Goal: Navigation & Orientation: Find specific page/section

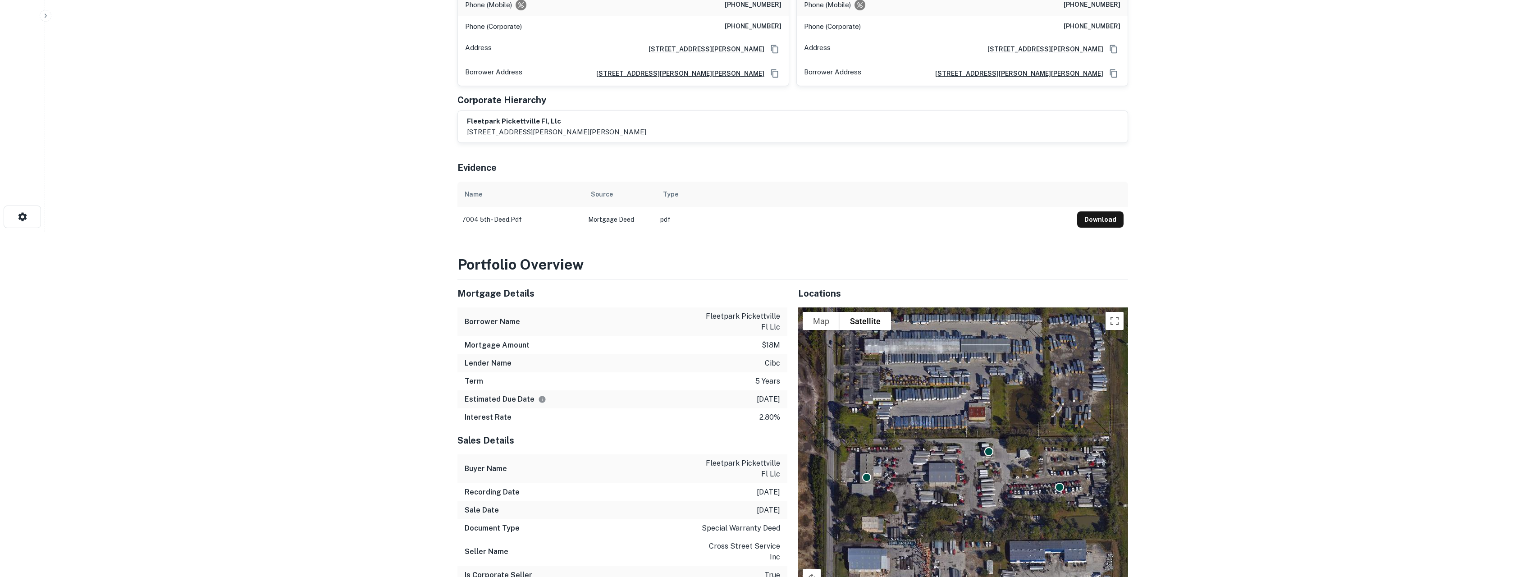
scroll to position [10, 0]
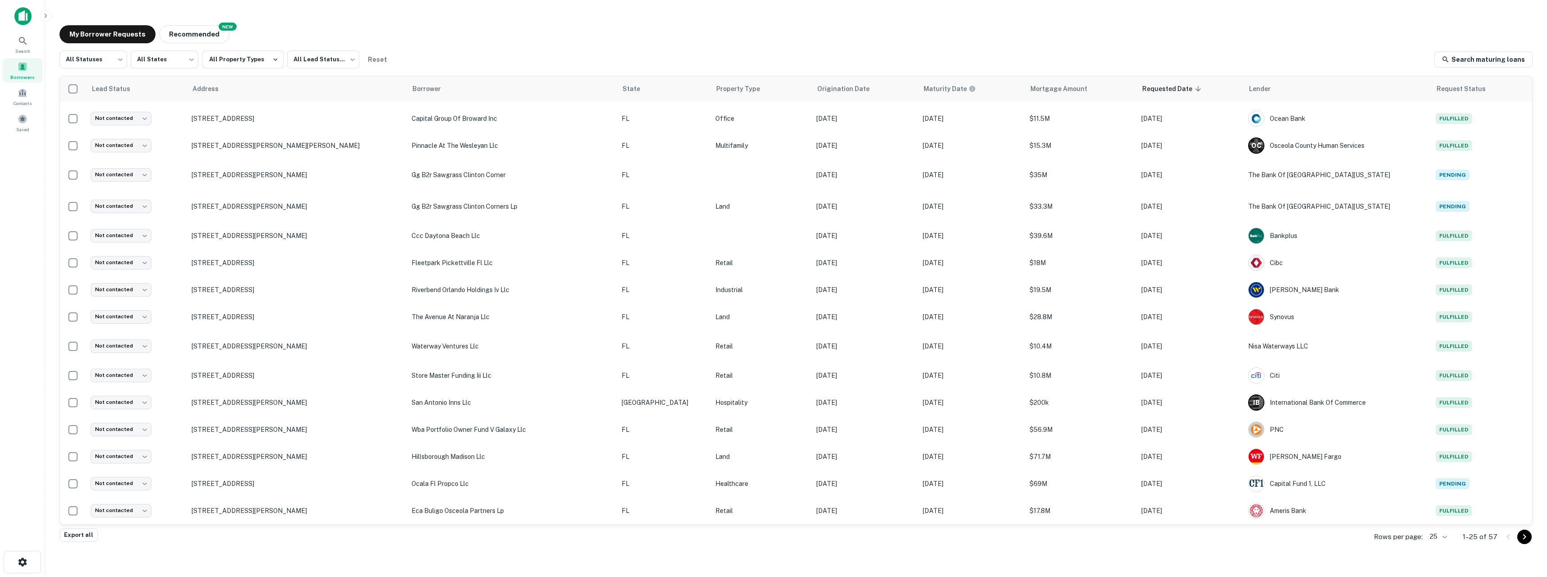
scroll to position [212, 0]
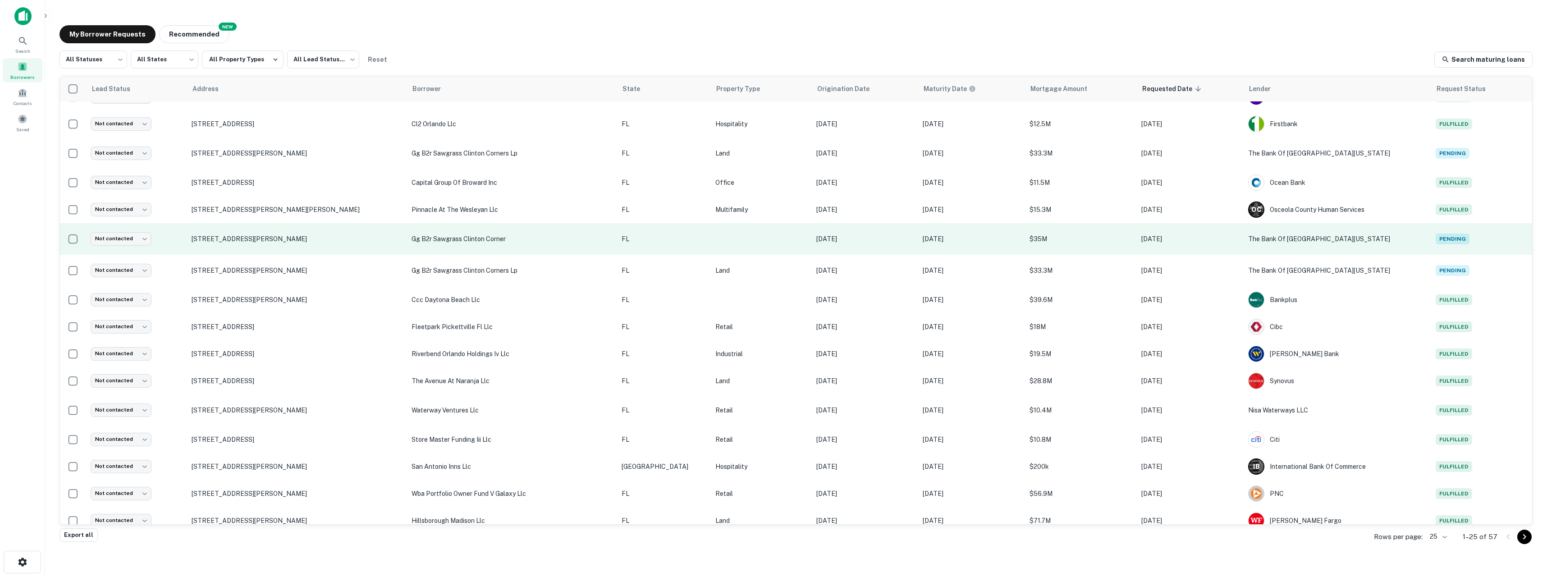
click at [267, 243] on td "[STREET_ADDRESS][PERSON_NAME]" at bounding box center [297, 239] width 220 height 32
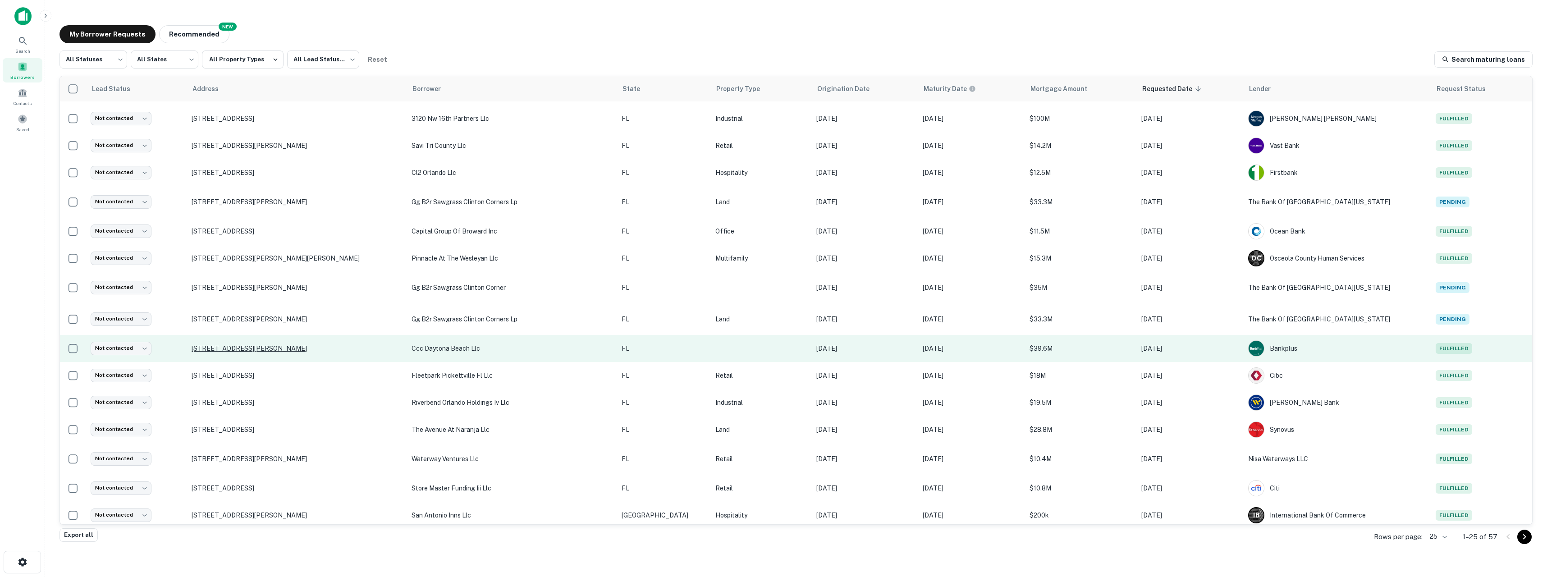
click at [241, 348] on p "[STREET_ADDRESS][PERSON_NAME]" at bounding box center [297, 348] width 211 height 8
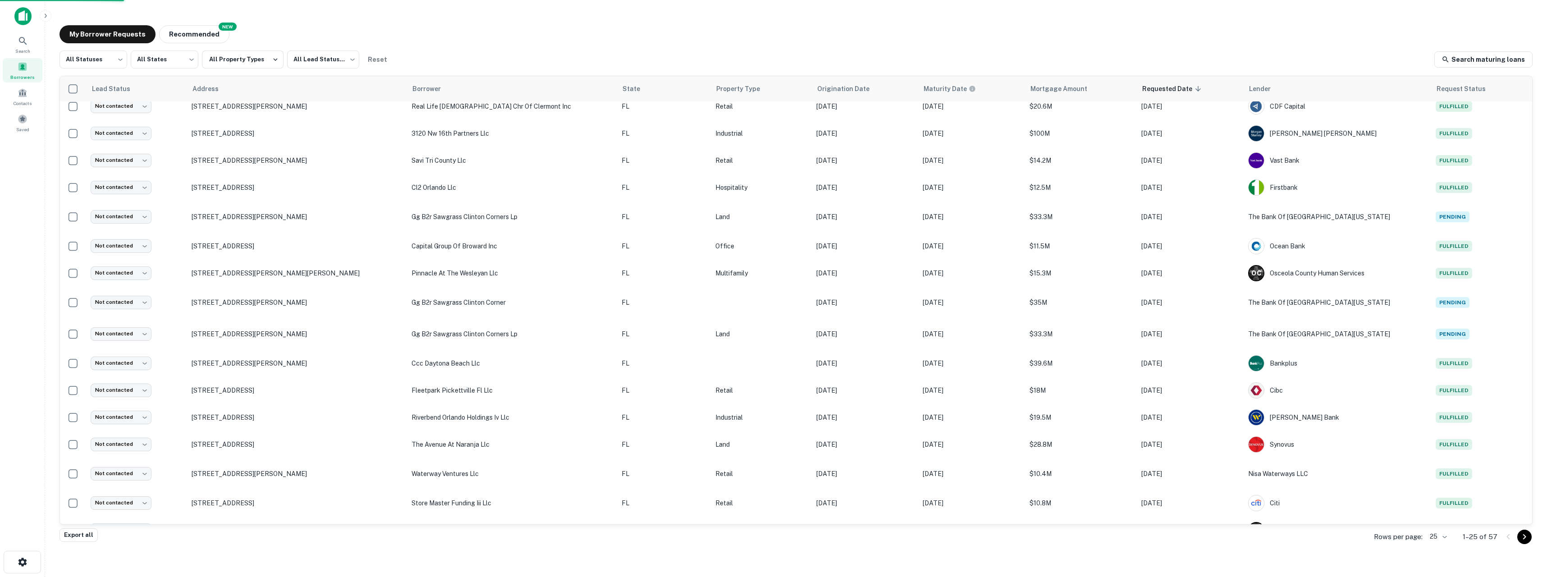
scroll to position [163, 0]
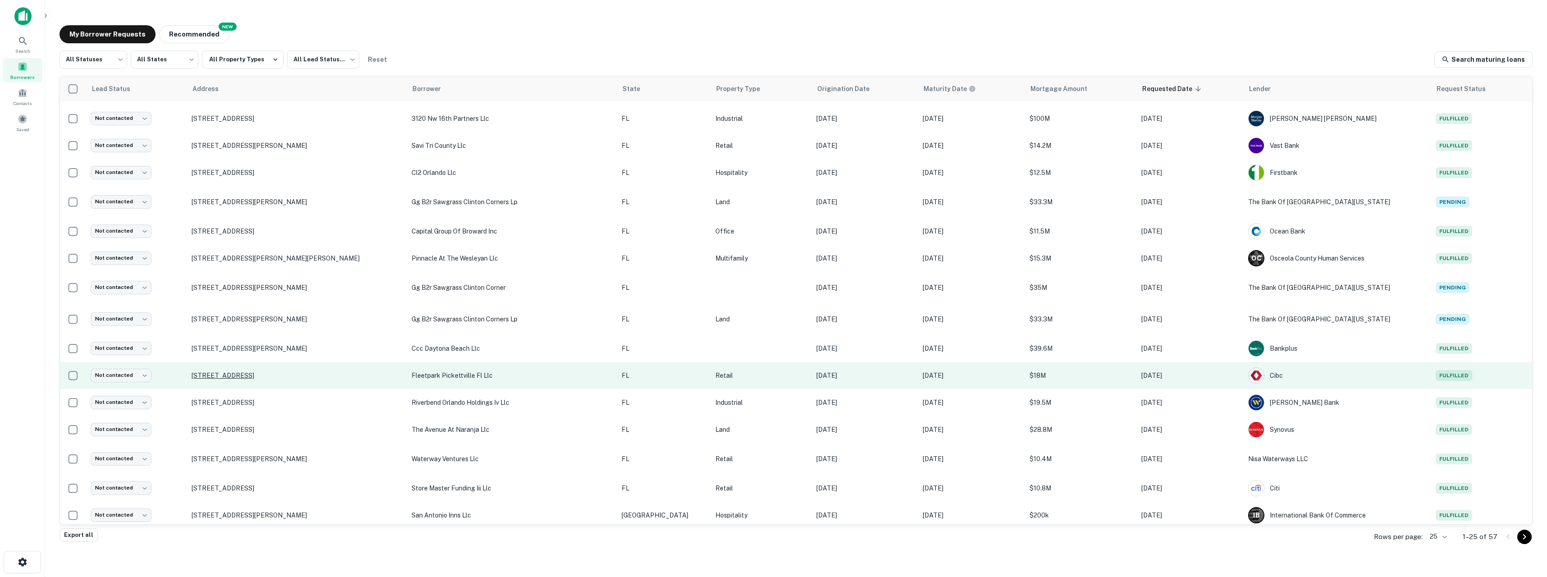
click at [239, 378] on p "[STREET_ADDRESS]" at bounding box center [297, 375] width 211 height 8
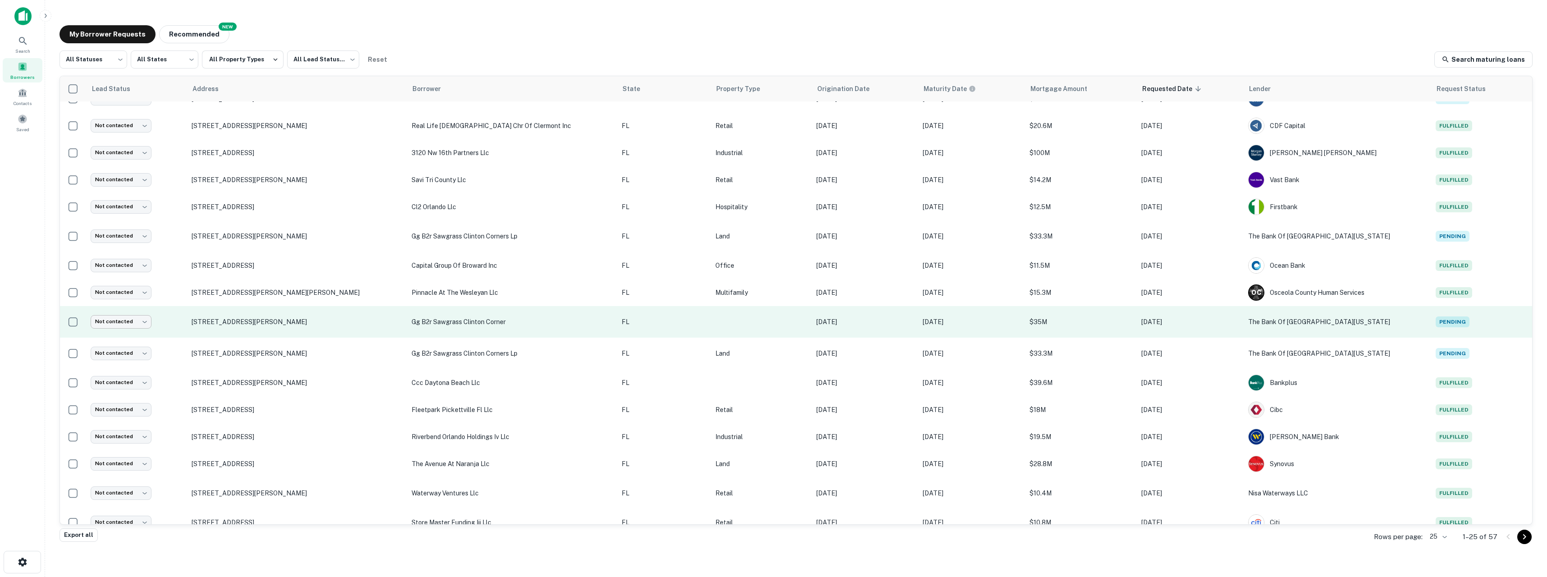
scroll to position [163, 0]
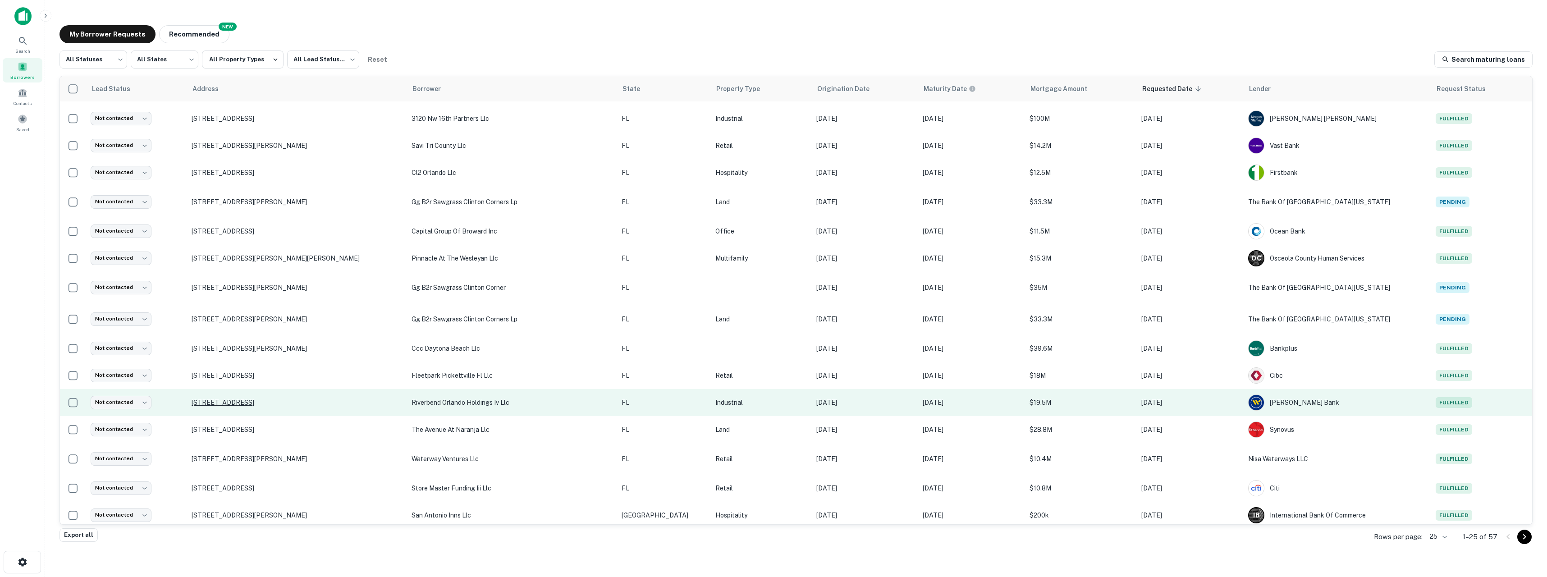
click at [220, 402] on p "[STREET_ADDRESS]" at bounding box center [297, 402] width 211 height 8
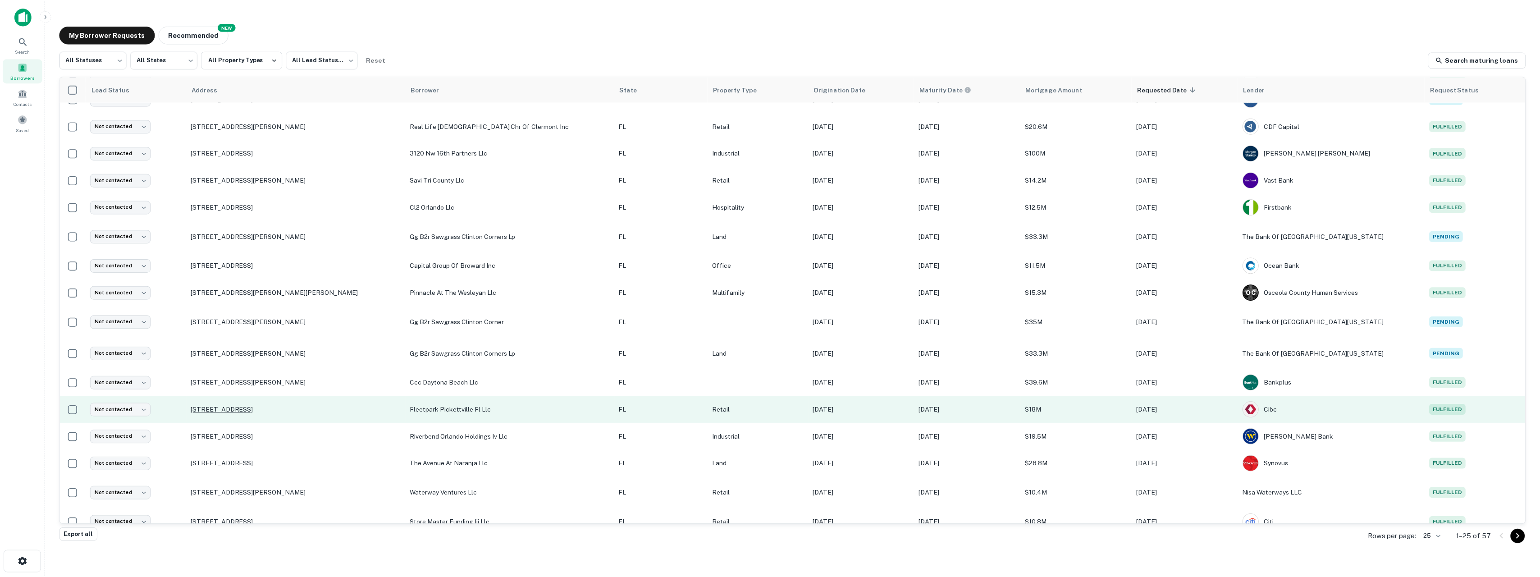
scroll to position [163, 0]
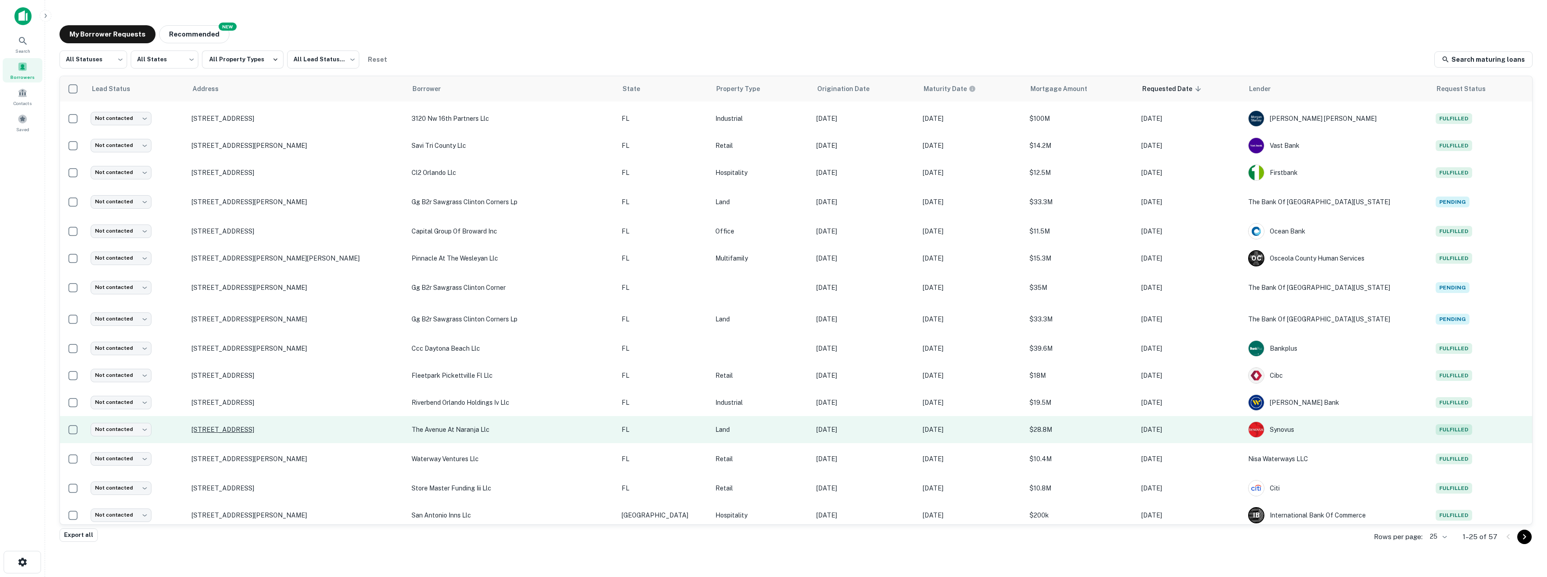
click at [258, 429] on p "[STREET_ADDRESS]" at bounding box center [297, 429] width 211 height 8
